Goal: Navigation & Orientation: Go to known website

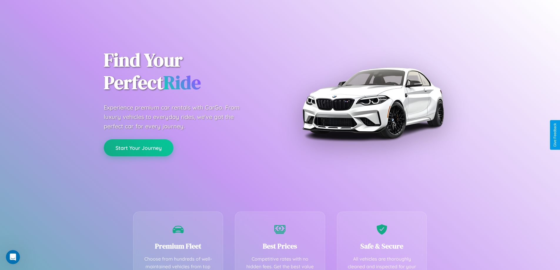
click at [138, 148] on button "Start Your Journey" at bounding box center [139, 147] width 70 height 17
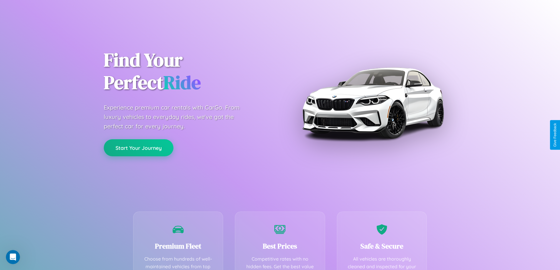
click at [138, 148] on button "Start Your Journey" at bounding box center [139, 147] width 70 height 17
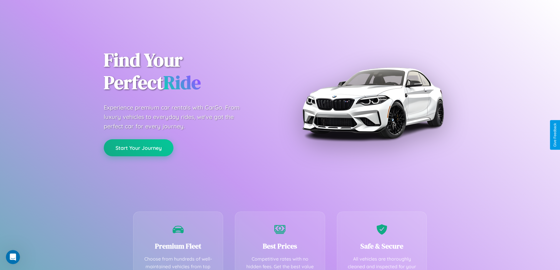
click at [138, 148] on button "Start Your Journey" at bounding box center [139, 147] width 70 height 17
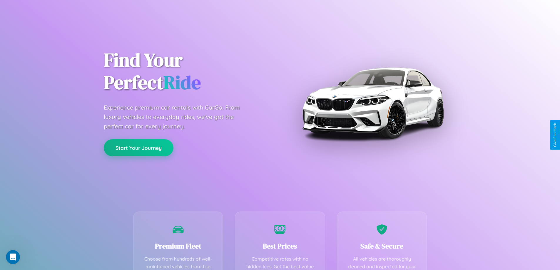
click at [138, 148] on button "Start Your Journey" at bounding box center [139, 147] width 70 height 17
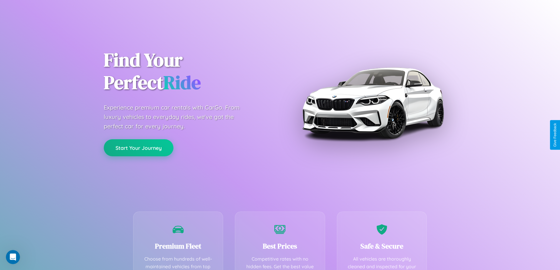
click at [138, 148] on button "Start Your Journey" at bounding box center [139, 147] width 70 height 17
